Goal: Information Seeking & Learning: Learn about a topic

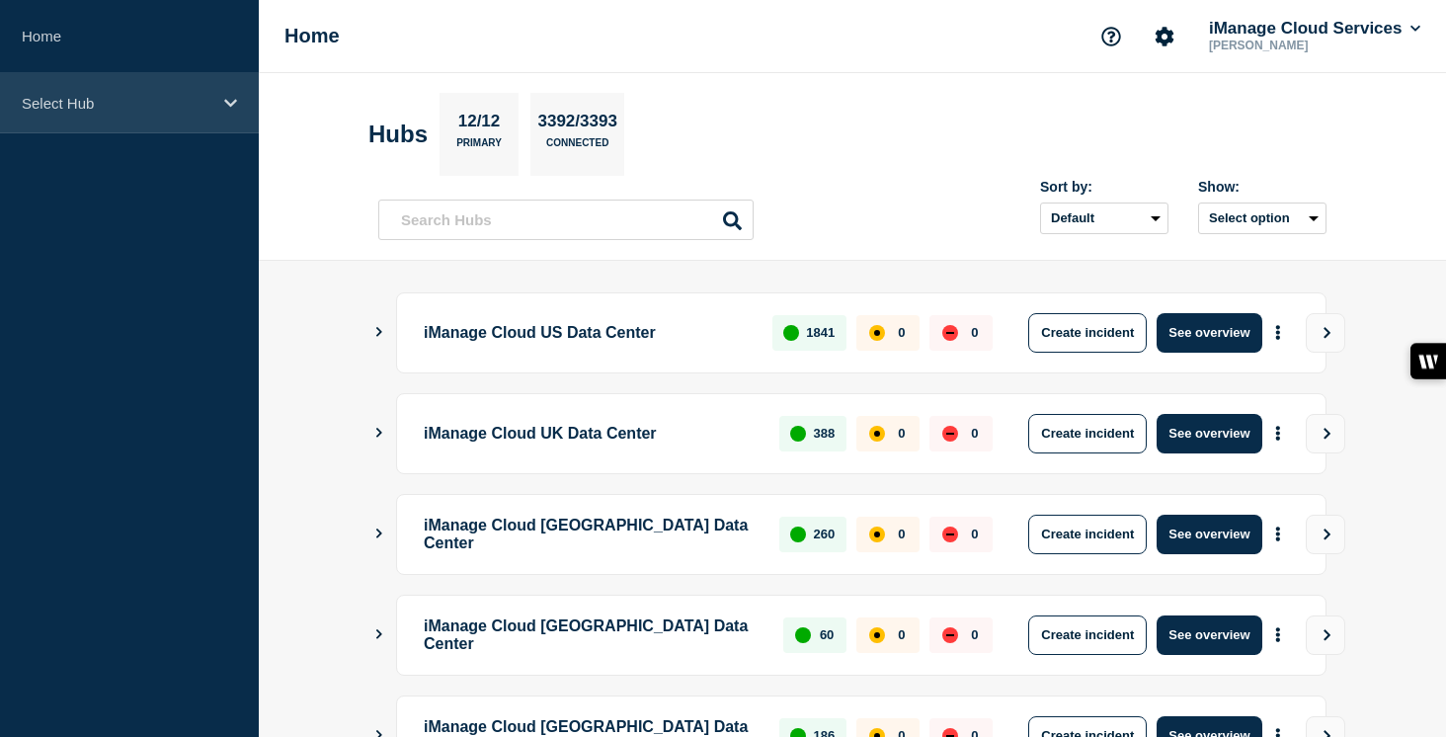
click at [139, 106] on p "Select Hub" at bounding box center [117, 103] width 190 height 17
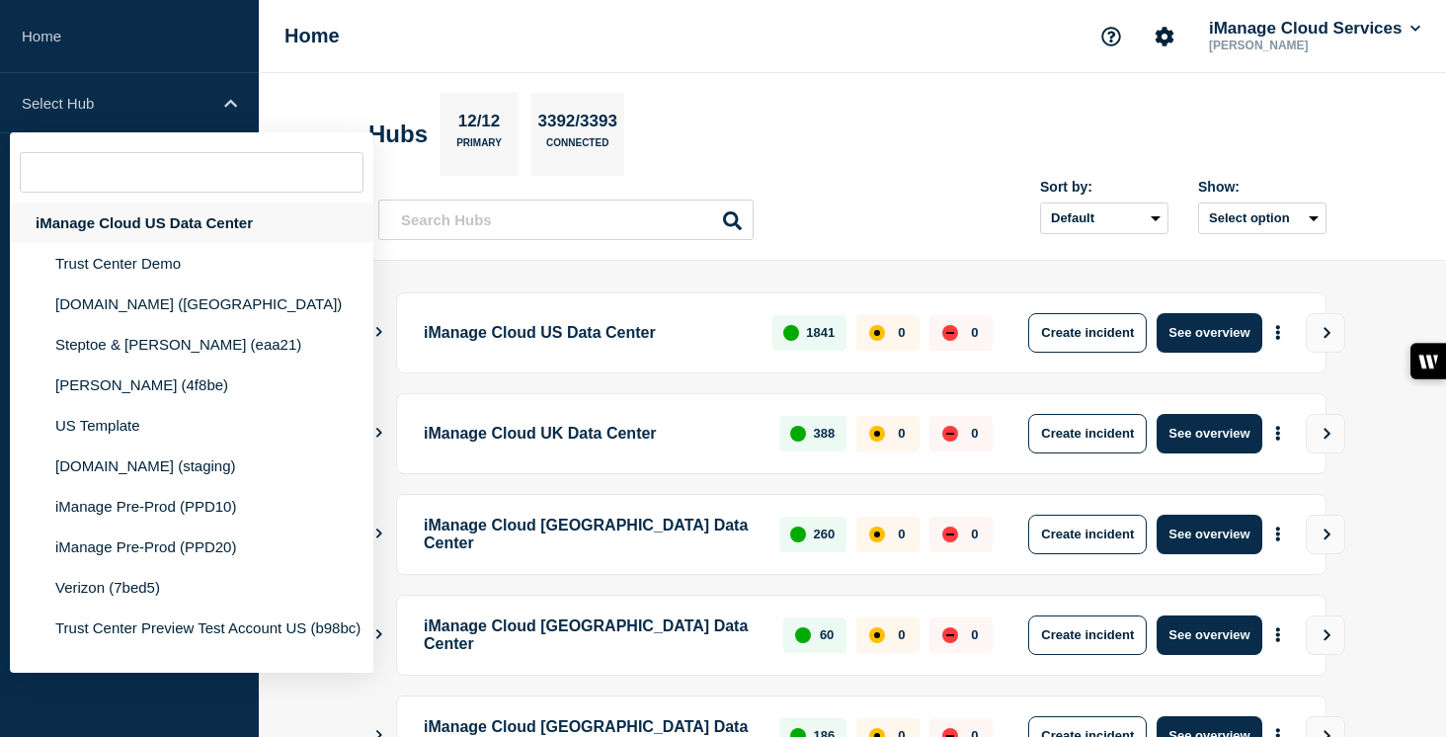
click at [176, 236] on div "iManage Cloud US Data Center" at bounding box center [191, 222] width 363 height 40
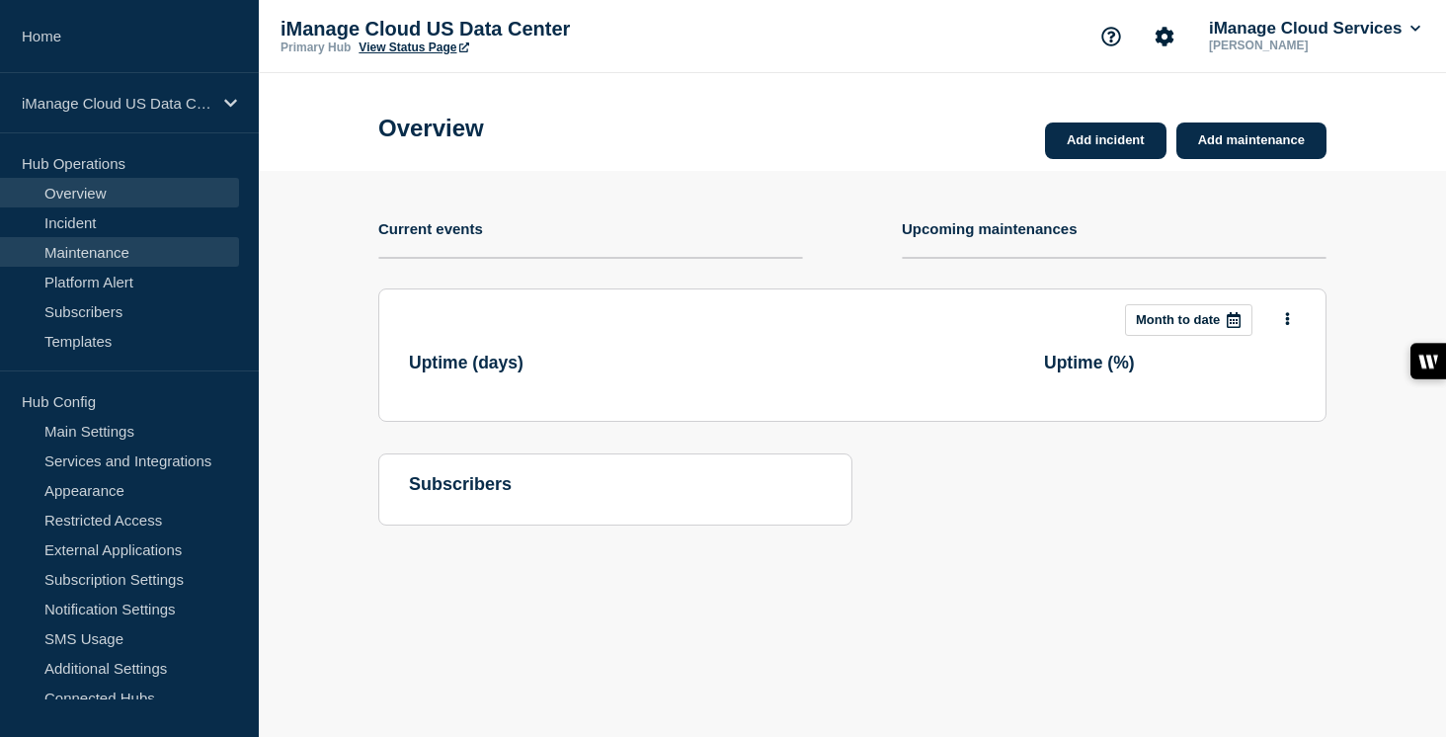
click at [130, 258] on link "Maintenance" at bounding box center [119, 252] width 239 height 30
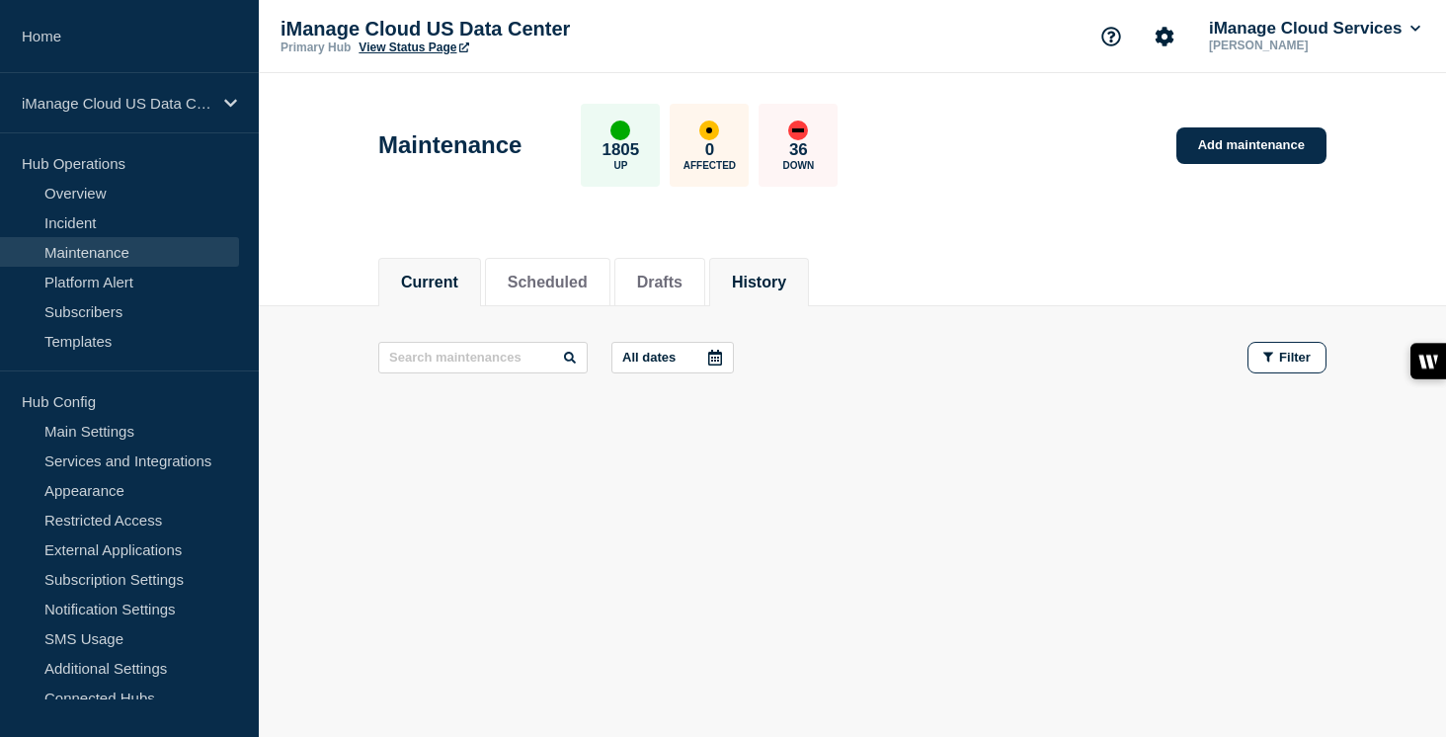
click at [762, 275] on button "History" at bounding box center [759, 283] width 54 height 18
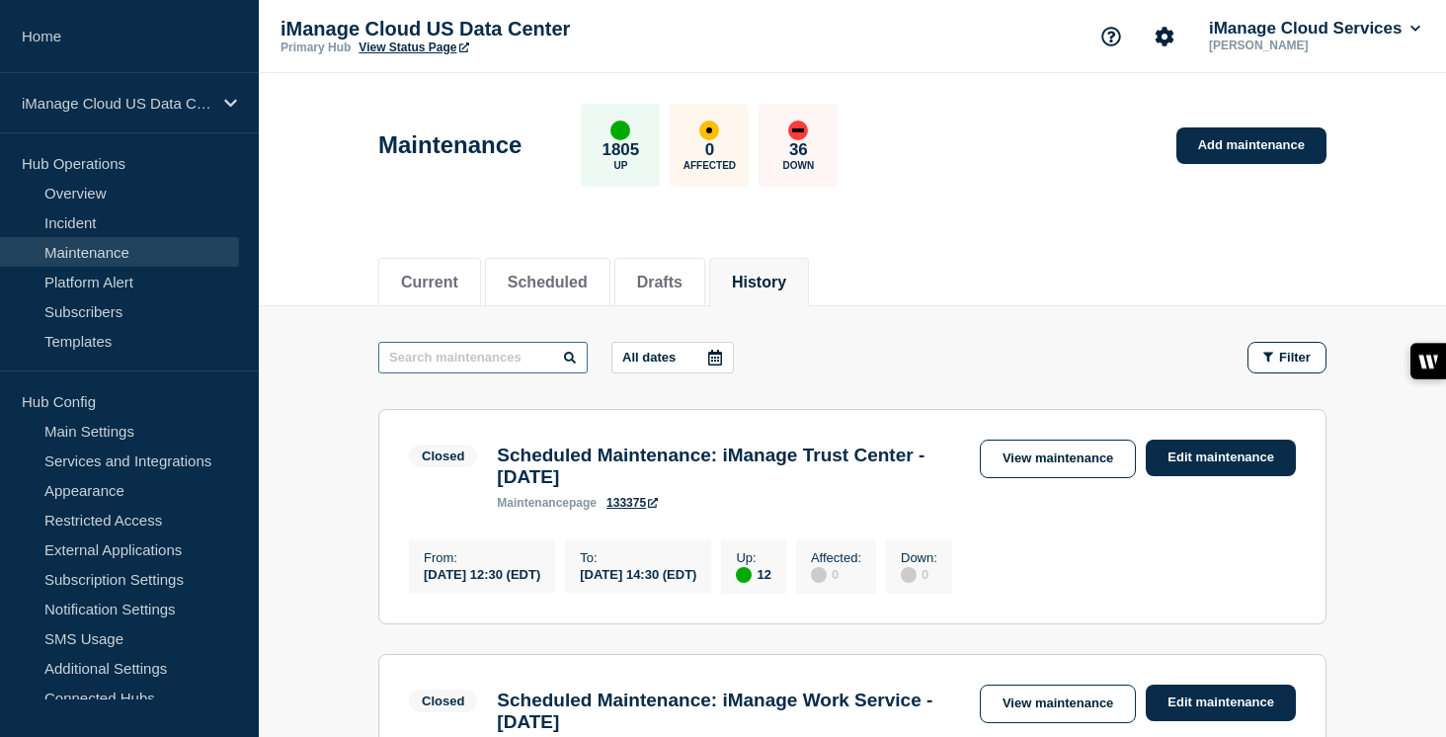
click at [475, 354] on input "text" at bounding box center [482, 358] width 209 height 32
type input "Work"
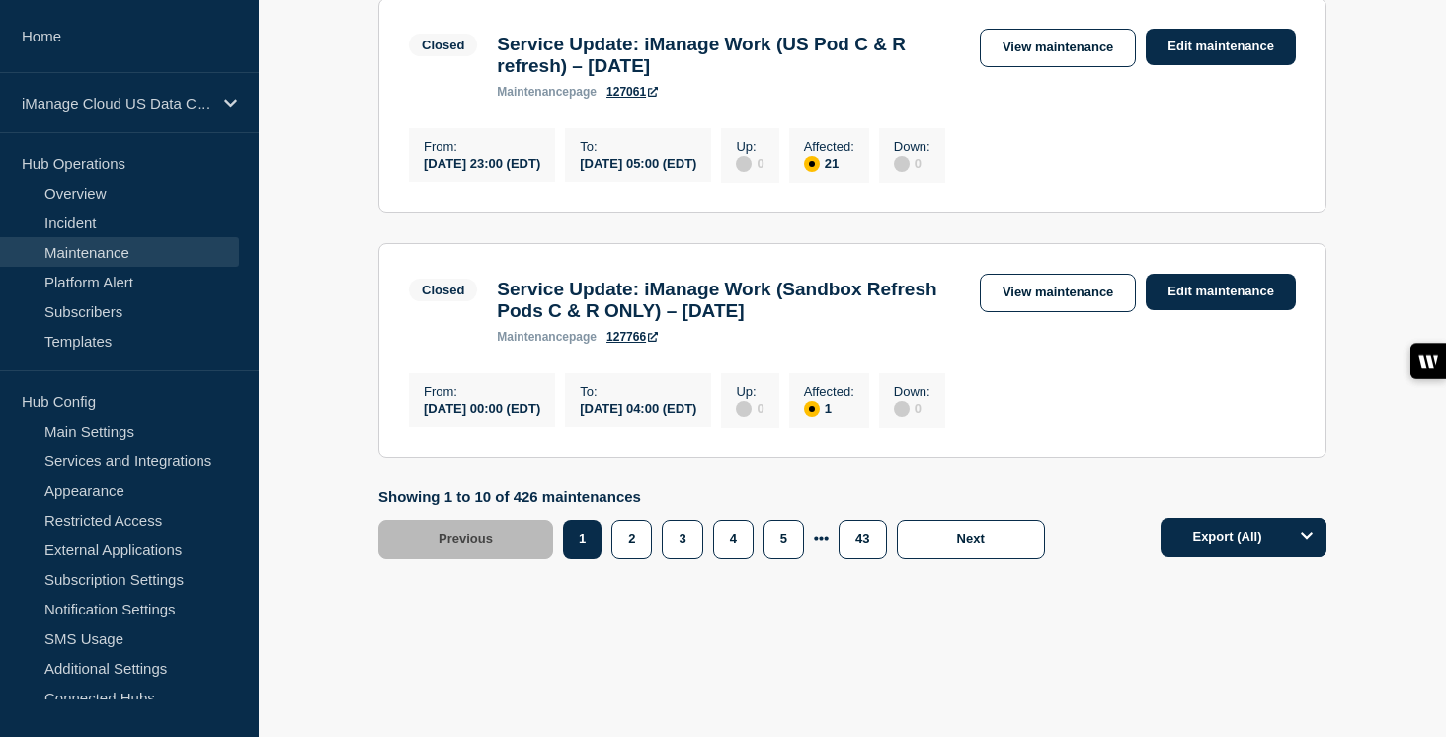
scroll to position [2522, 0]
click at [626, 553] on button "2" at bounding box center [631, 539] width 40 height 40
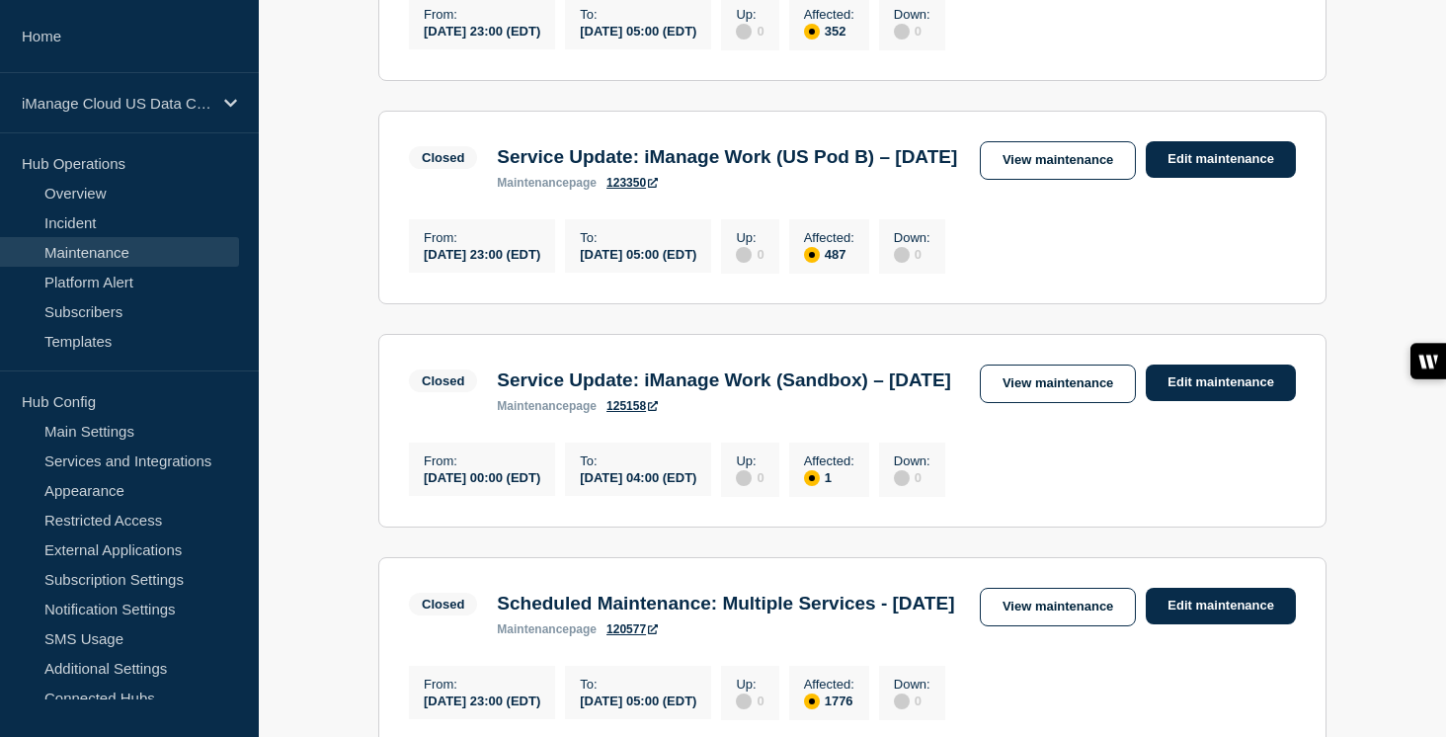
scroll to position [1588, 0]
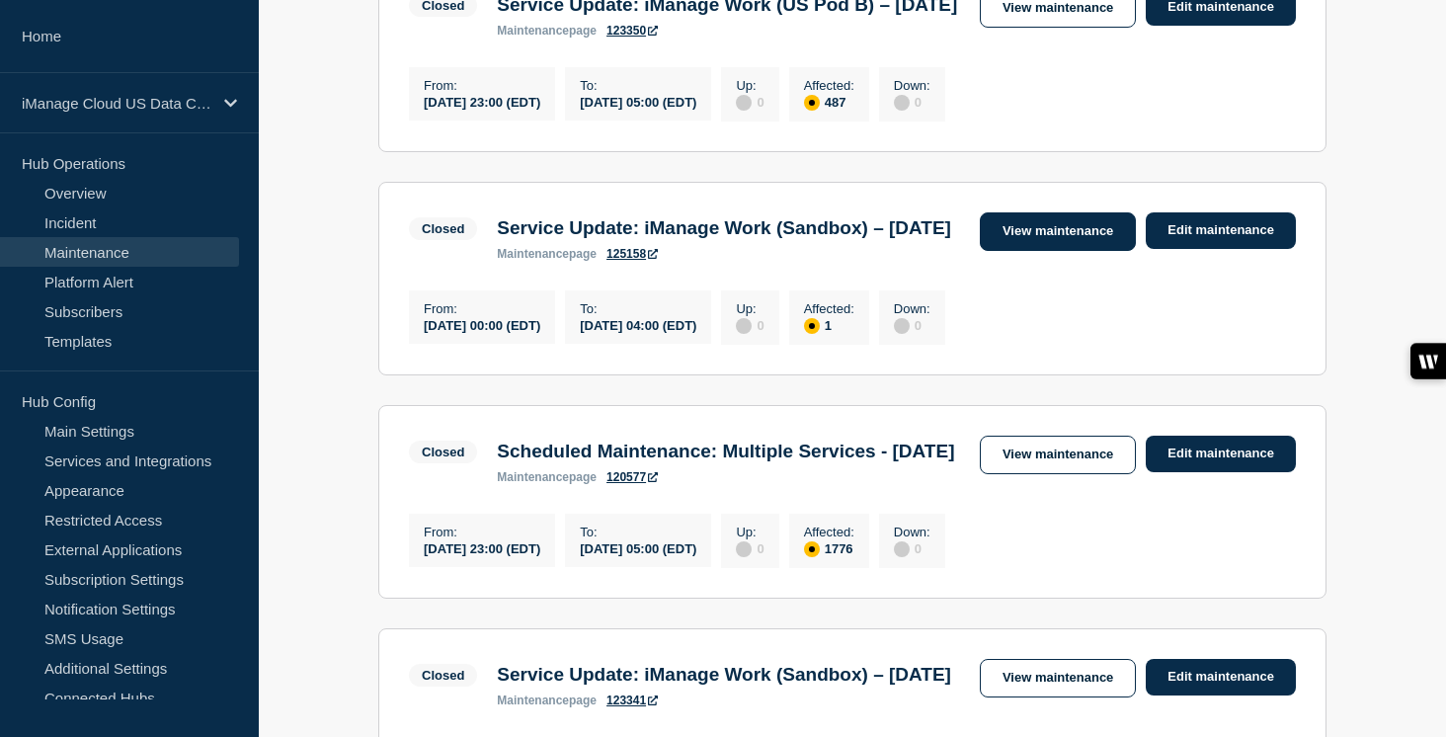
click at [1076, 251] on link "View maintenance" at bounding box center [1058, 231] width 156 height 39
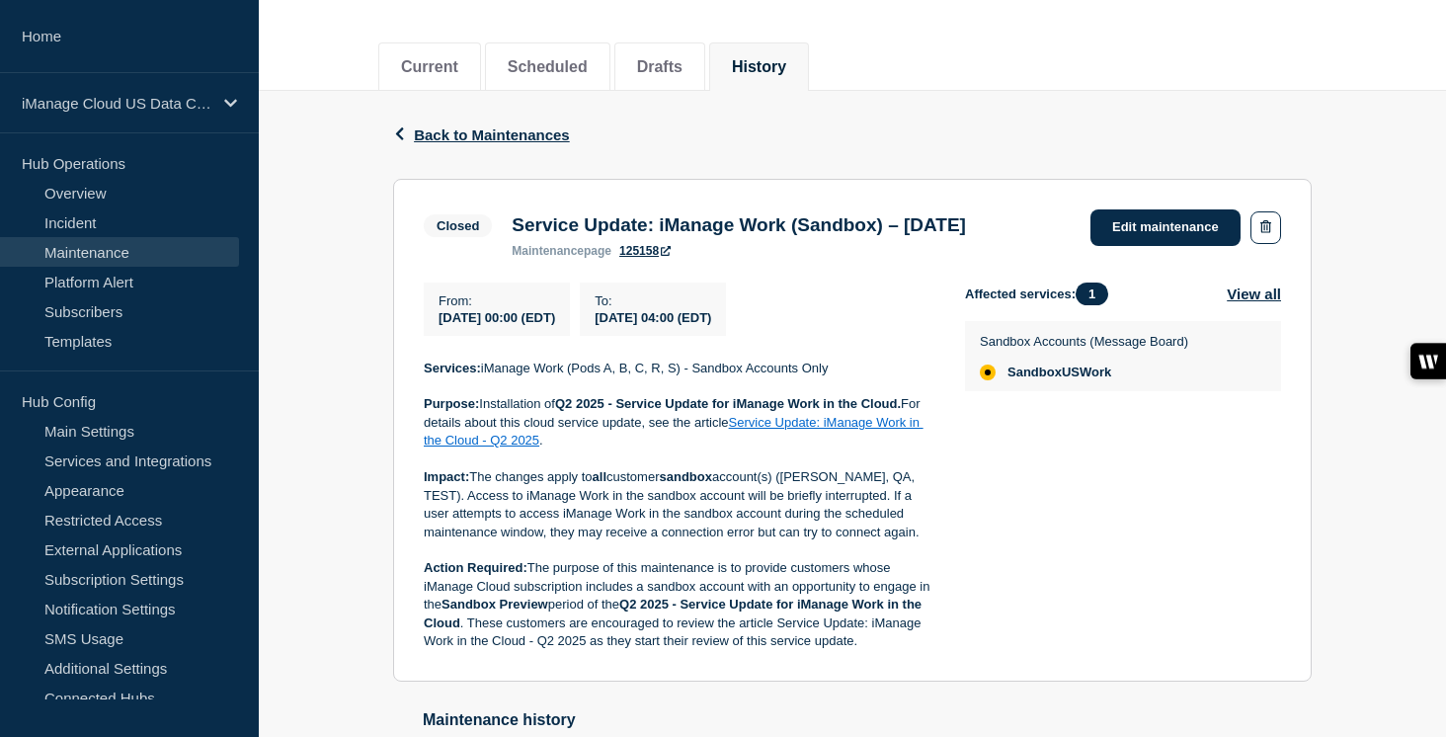
scroll to position [216, 0]
click at [459, 140] on span "Back to Maintenances" at bounding box center [492, 133] width 156 height 17
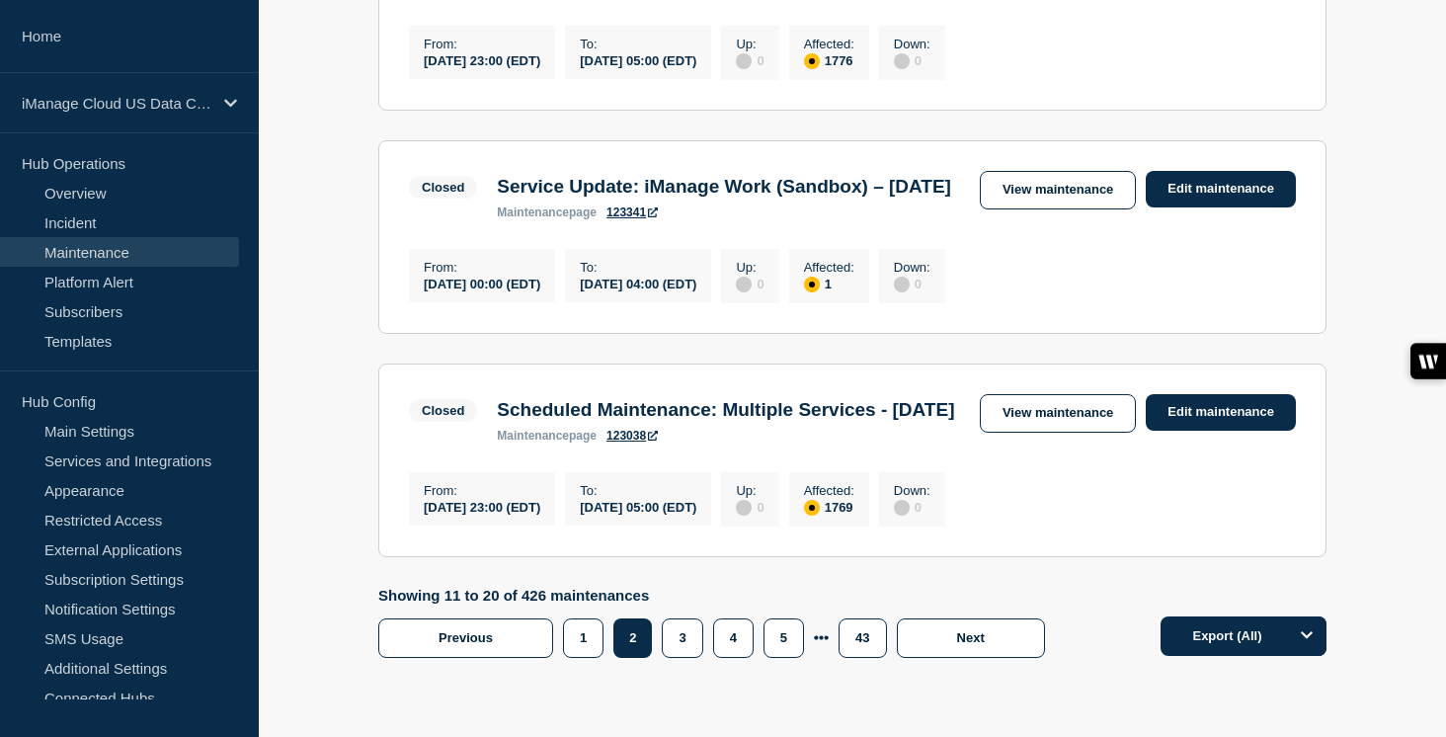
scroll to position [2091, 0]
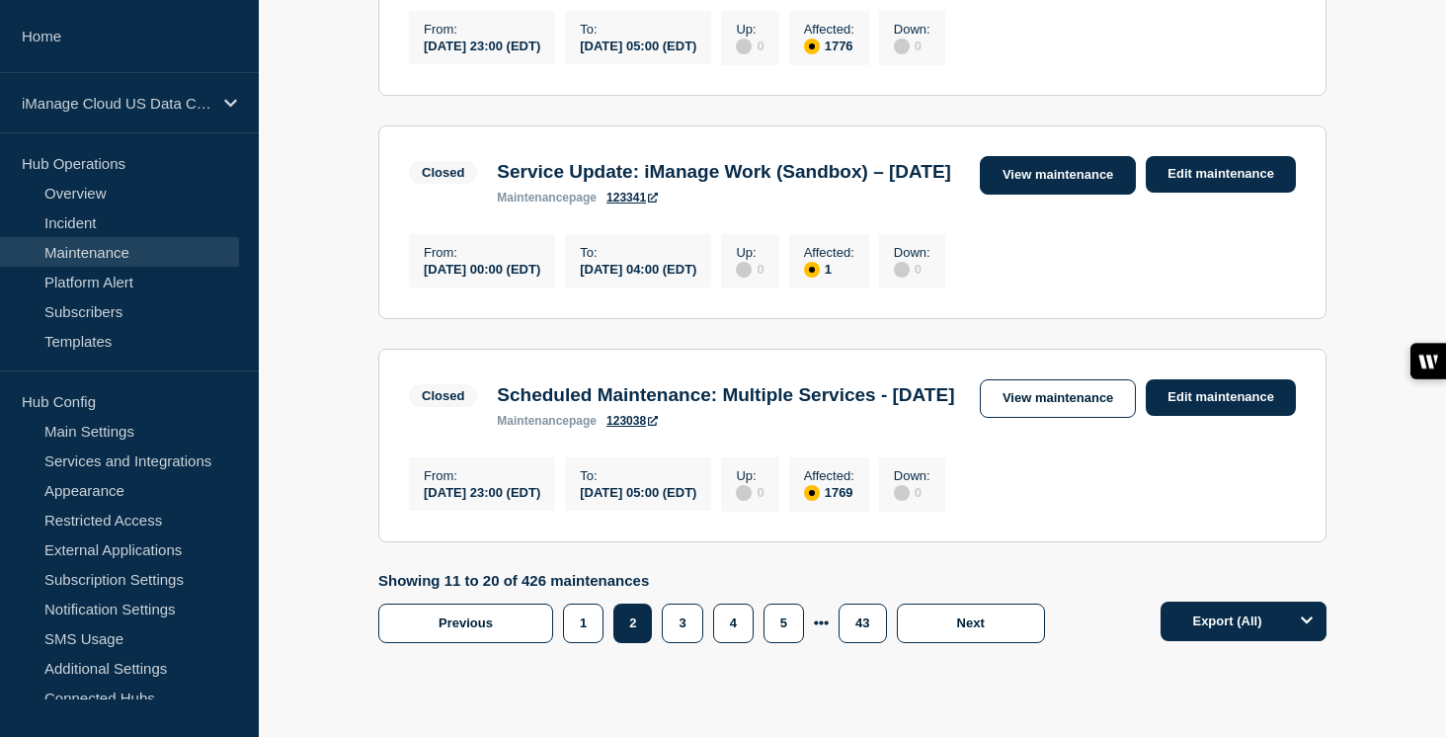
click at [1068, 195] on link "View maintenance" at bounding box center [1058, 175] width 156 height 39
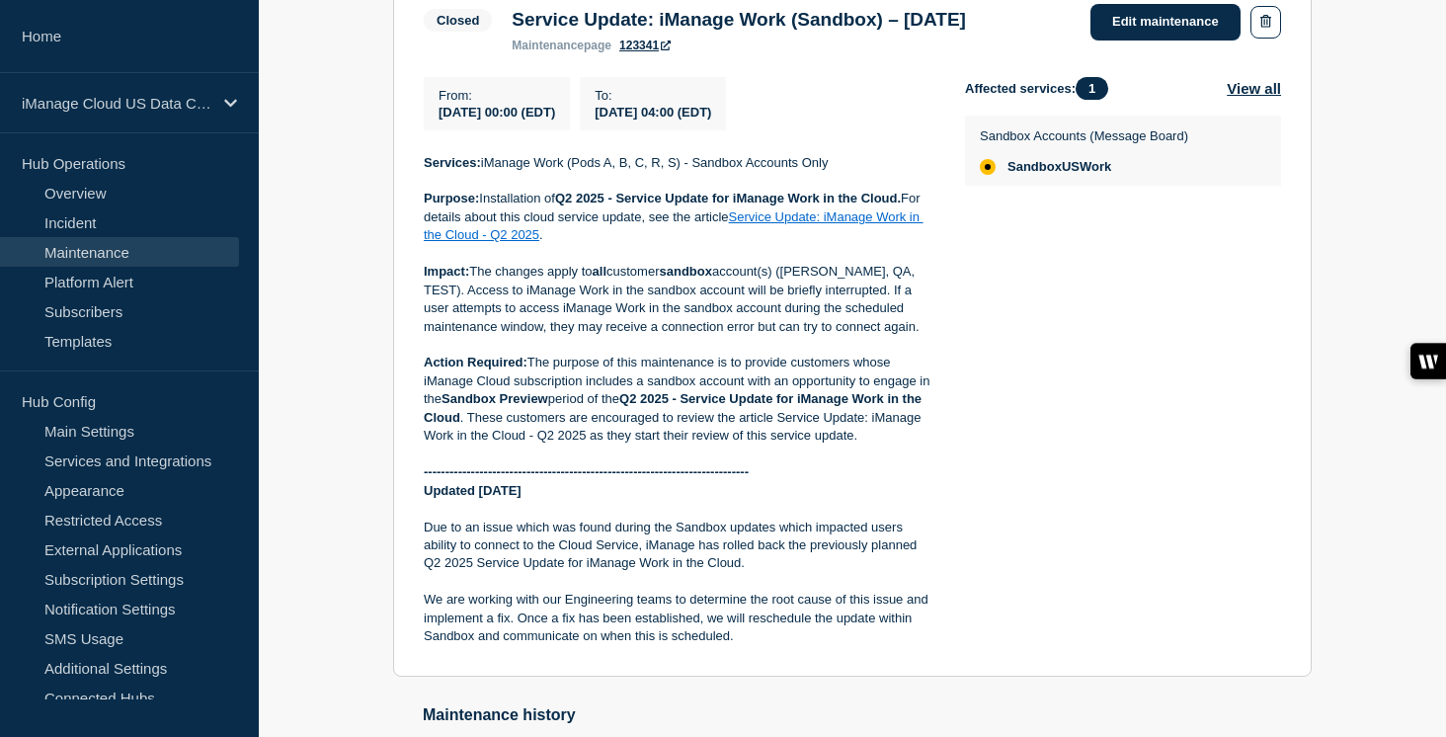
scroll to position [431, 0]
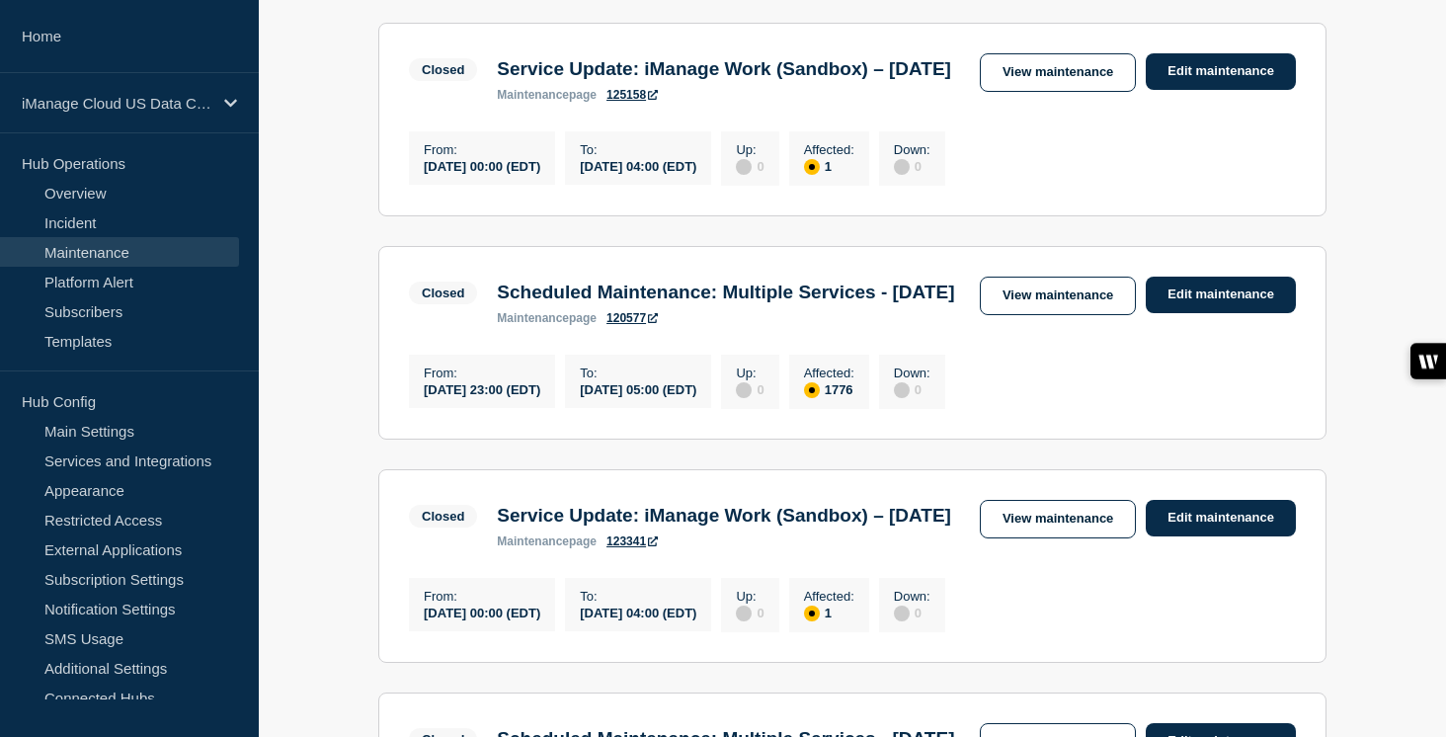
scroll to position [1824, 0]
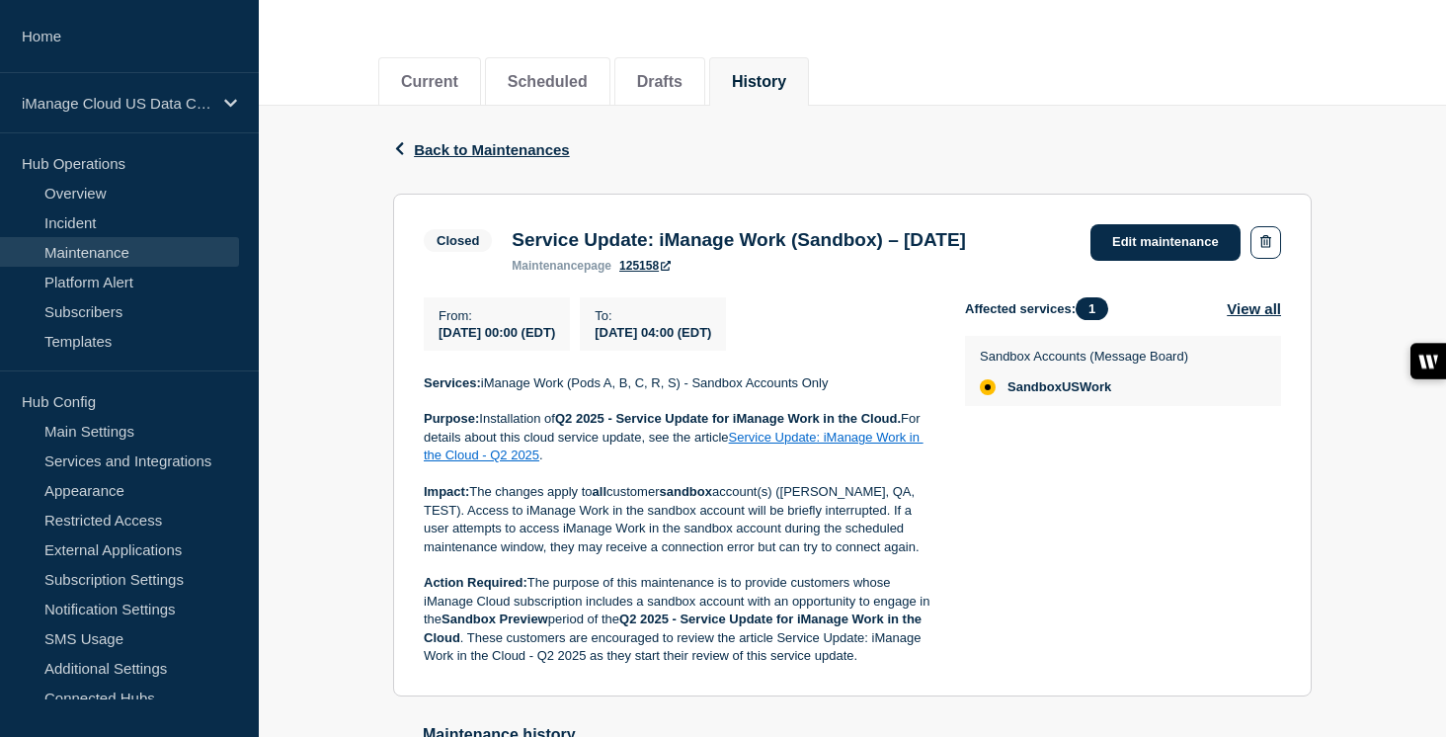
scroll to position [201, 0]
